Goal: Information Seeking & Learning: Check status

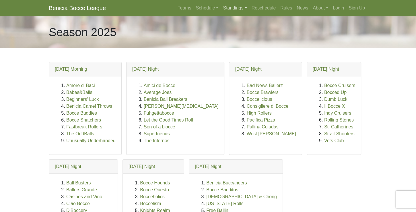
click at [244, 7] on link "Standings" at bounding box center [235, 7] width 28 height 11
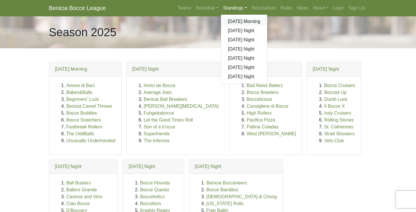
click at [241, 22] on link "[DATE] Morning" at bounding box center [244, 21] width 46 height 9
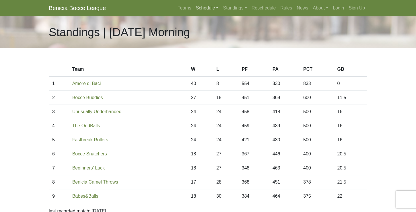
click at [213, 10] on link "Schedule" at bounding box center [207, 7] width 27 height 11
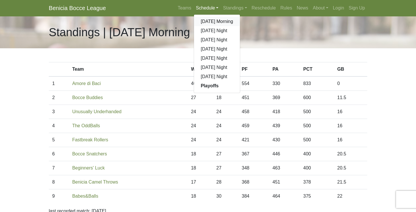
click at [213, 20] on link "[DATE] Morning" at bounding box center [217, 21] width 46 height 9
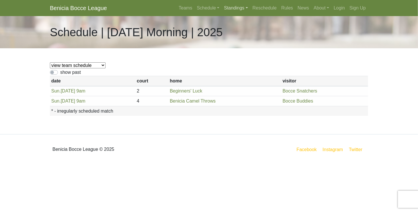
click at [235, 9] on link "Standings" at bounding box center [236, 7] width 28 height 11
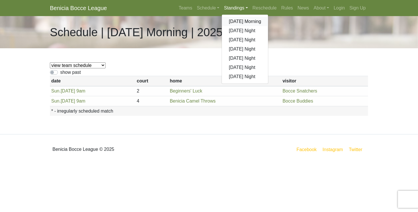
click at [236, 23] on link "[DATE] Morning" at bounding box center [245, 21] width 46 height 9
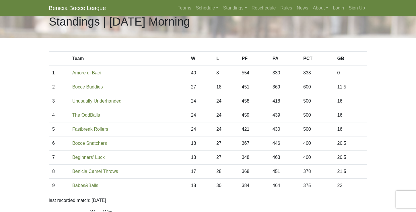
scroll to position [33, 0]
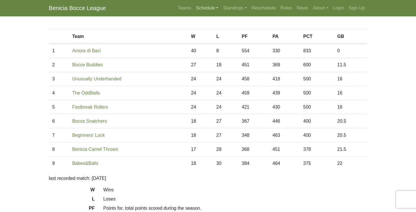
click at [205, 9] on link "Schedule" at bounding box center [207, 7] width 27 height 11
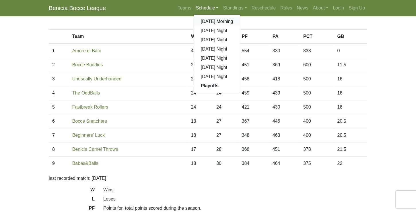
click at [205, 22] on link "[DATE] Morning" at bounding box center [217, 21] width 46 height 9
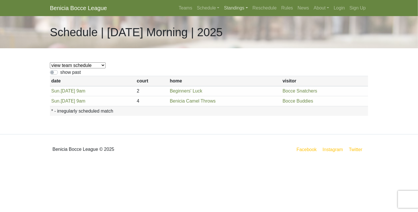
click at [230, 8] on link "Standings" at bounding box center [236, 7] width 28 height 11
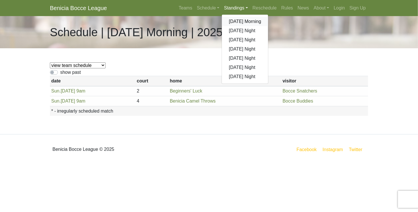
click at [235, 21] on link "[DATE] Morning" at bounding box center [245, 21] width 46 height 9
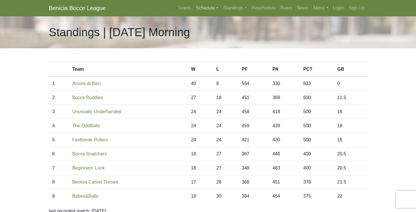
click at [208, 9] on link "Schedule" at bounding box center [207, 7] width 27 height 11
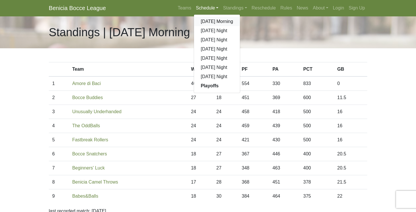
click at [215, 21] on link "[DATE] Morning" at bounding box center [217, 21] width 46 height 9
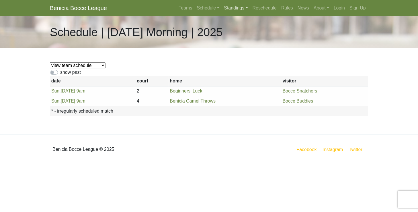
click at [229, 9] on link "Standings" at bounding box center [236, 7] width 28 height 11
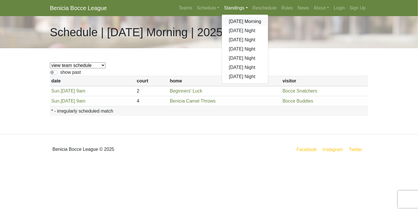
click at [233, 20] on link "[DATE] Morning" at bounding box center [245, 21] width 46 height 9
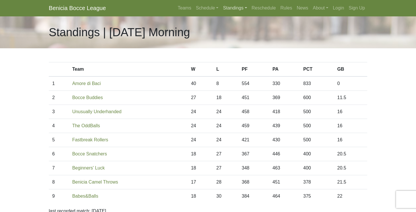
click at [243, 6] on link "Standings" at bounding box center [235, 7] width 28 height 11
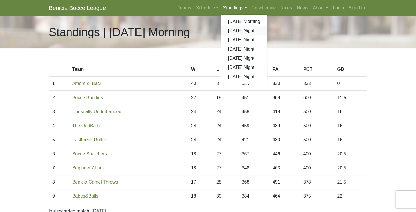
click at [243, 33] on link "[DATE] Night" at bounding box center [244, 30] width 46 height 9
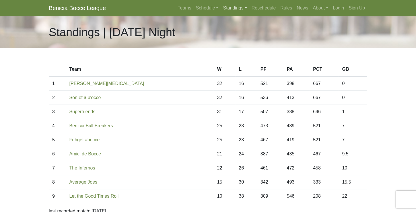
click at [242, 10] on link "Standings" at bounding box center [235, 7] width 28 height 11
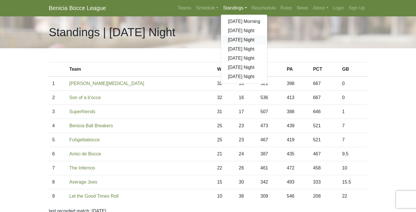
click at [242, 40] on link "[DATE] Night" at bounding box center [244, 39] width 46 height 9
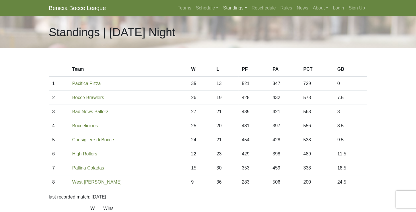
click at [241, 9] on link "Standings" at bounding box center [235, 7] width 28 height 11
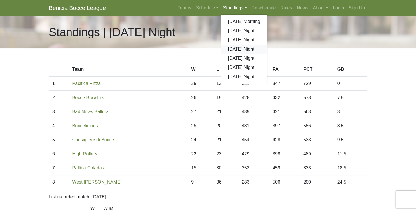
click at [238, 51] on link "[DATE] Night" at bounding box center [244, 48] width 46 height 9
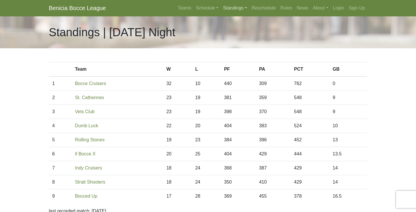
click at [238, 9] on link "Standings" at bounding box center [235, 7] width 28 height 11
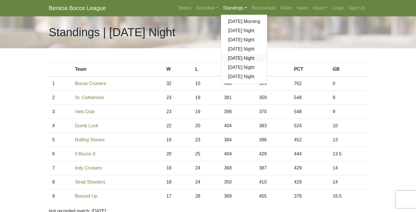
click at [241, 57] on link "[DATE] Night" at bounding box center [244, 58] width 46 height 9
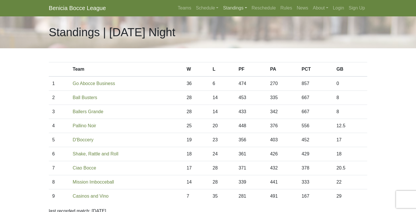
click at [239, 7] on link "Standings" at bounding box center [235, 7] width 28 height 11
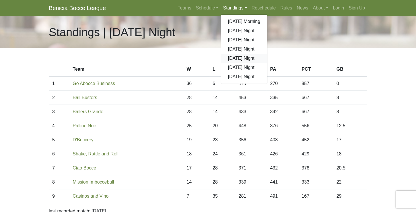
click at [236, 58] on link "[DATE] Night" at bounding box center [244, 58] width 46 height 9
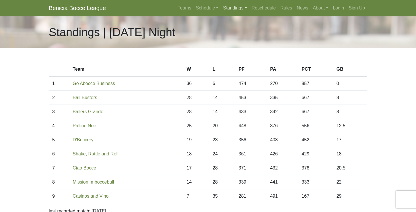
click at [238, 7] on link "Standings" at bounding box center [235, 7] width 28 height 11
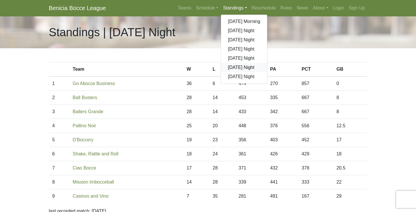
click at [236, 67] on link "[DATE] Night" at bounding box center [244, 67] width 46 height 9
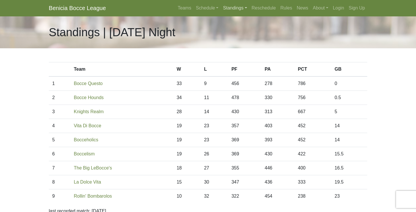
click at [237, 8] on link "Standings" at bounding box center [235, 7] width 28 height 11
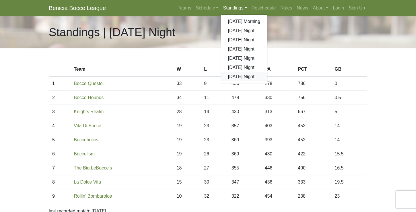
click at [238, 75] on link "[DATE] Night" at bounding box center [244, 76] width 46 height 9
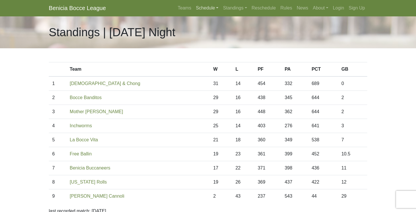
click at [214, 8] on link "Schedule" at bounding box center [207, 7] width 27 height 11
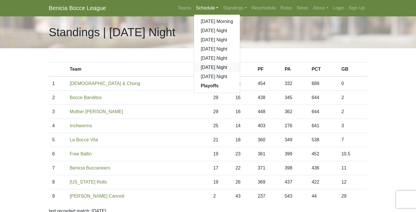
click at [216, 67] on link "[DATE] Night" at bounding box center [217, 67] width 46 height 9
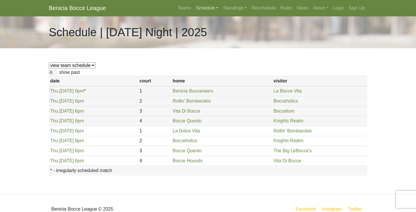
click at [211, 8] on link "Schedule" at bounding box center [207, 7] width 27 height 11
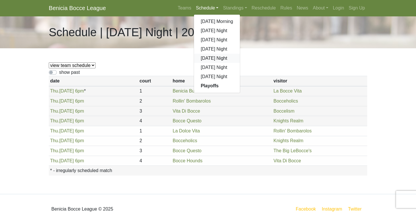
click at [206, 59] on link "[DATE] Night" at bounding box center [217, 58] width 46 height 9
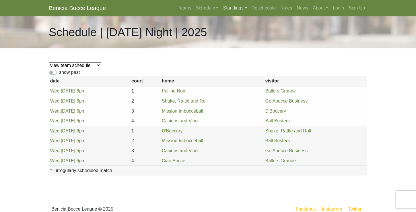
click at [241, 8] on link "Standings" at bounding box center [235, 7] width 28 height 11
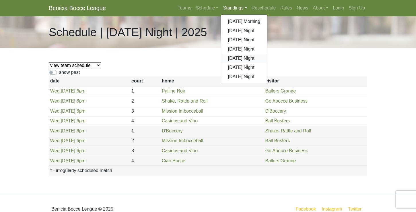
click at [241, 58] on link "[DATE] Night" at bounding box center [244, 58] width 46 height 9
